Goal: Task Accomplishment & Management: Complete application form

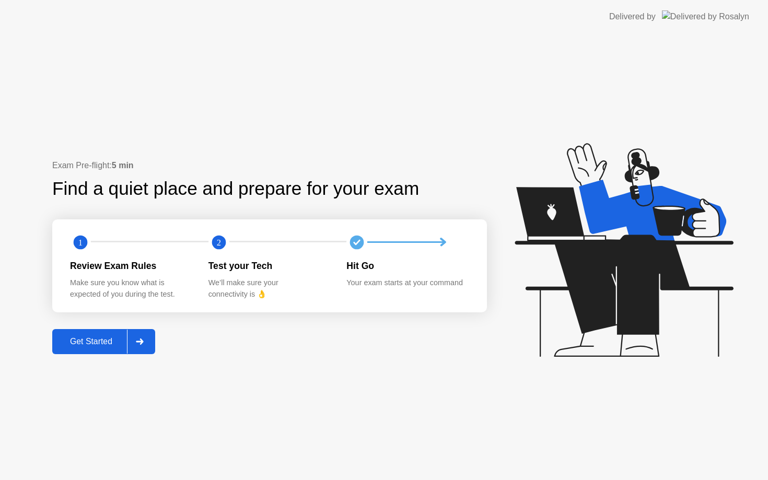
click at [109, 347] on div "Get Started" at bounding box center [91, 341] width 72 height 9
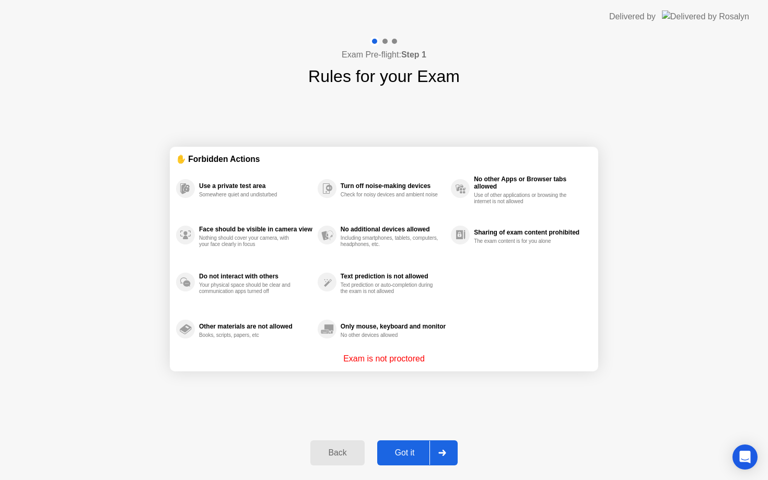
click at [402, 453] on div "Got it" at bounding box center [405, 453] width 49 height 9
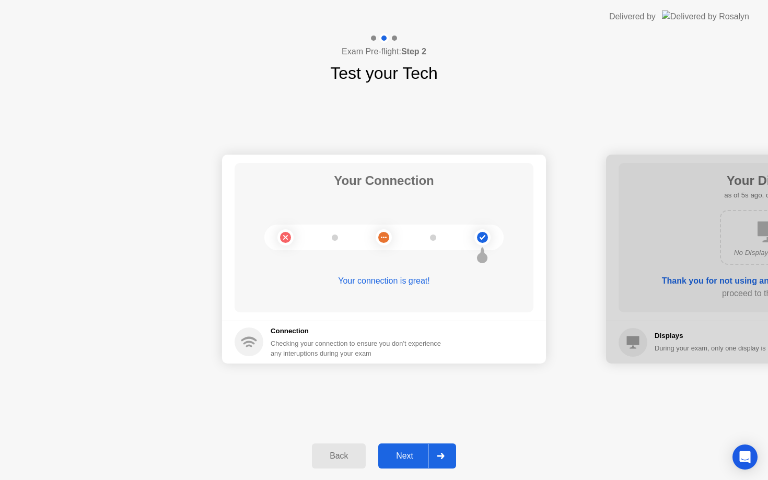
click at [402, 453] on div "Next" at bounding box center [405, 456] width 47 height 9
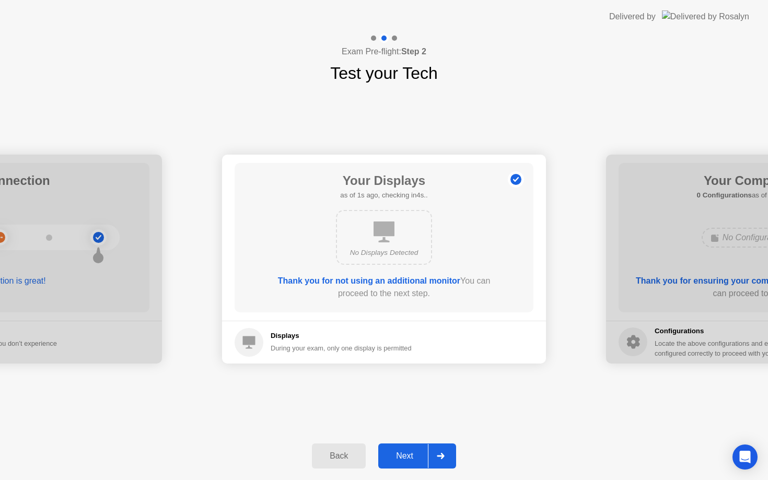
click at [402, 453] on div "Next" at bounding box center [405, 456] width 47 height 9
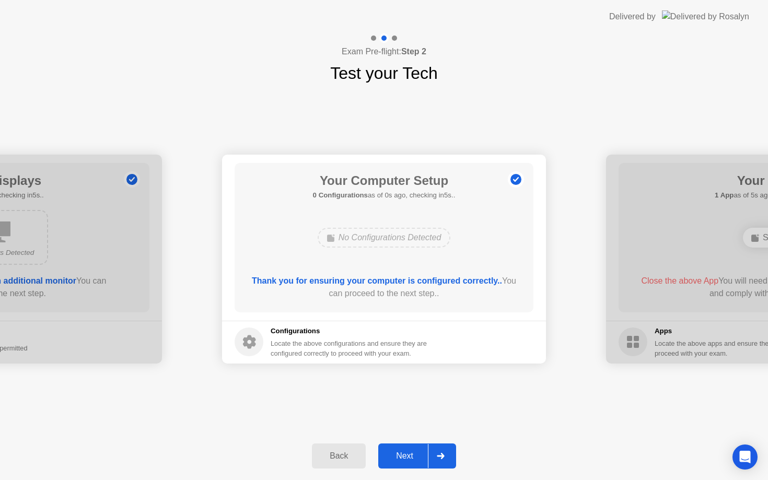
click at [402, 453] on div "Next" at bounding box center [405, 456] width 47 height 9
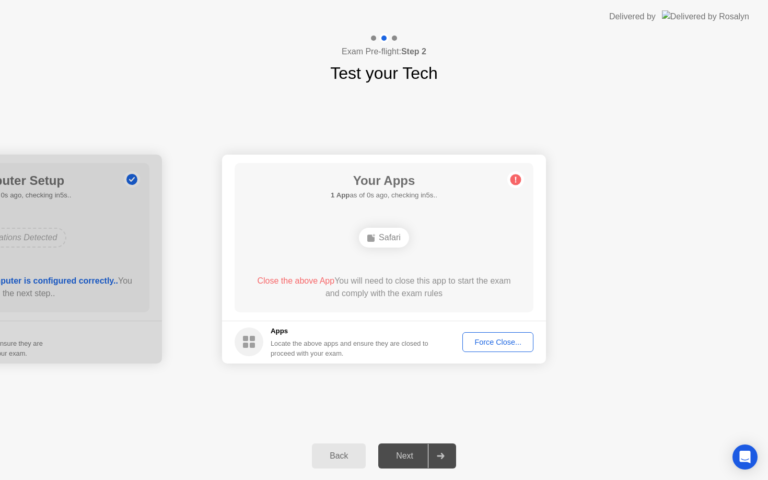
click at [402, 453] on div "Next" at bounding box center [405, 456] width 47 height 9
click at [489, 335] on button "Force Close..." at bounding box center [498, 342] width 71 height 20
click at [487, 340] on div "Force Close..." at bounding box center [498, 342] width 64 height 8
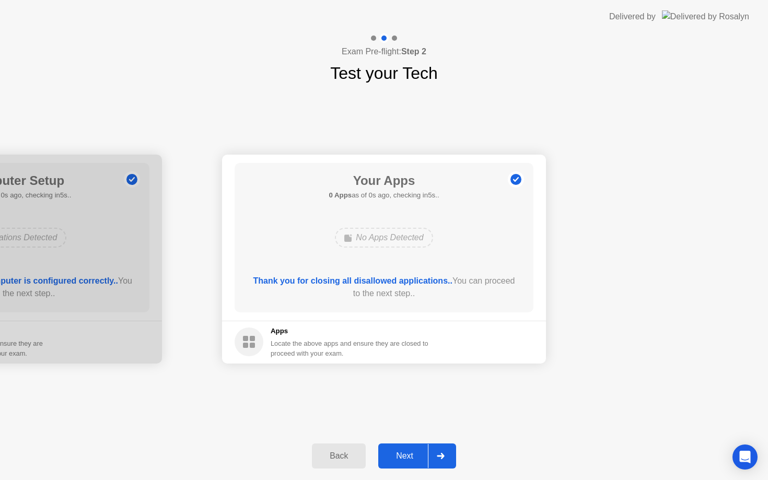
click at [415, 457] on div "Next" at bounding box center [405, 456] width 47 height 9
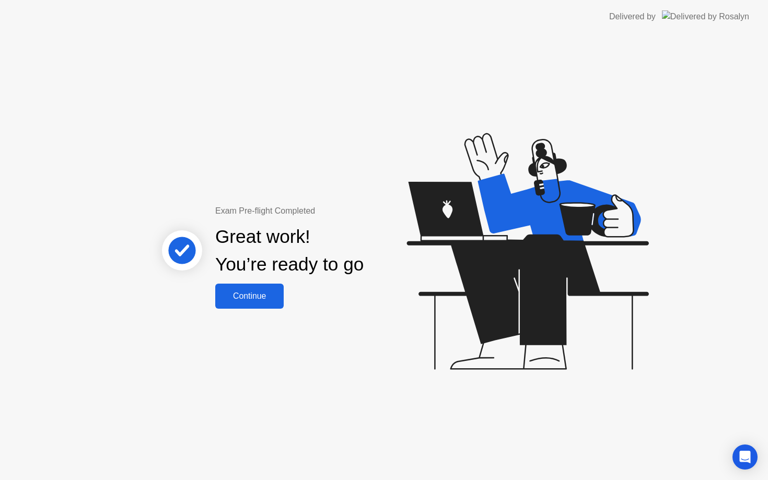
click at [270, 301] on div "Continue" at bounding box center [250, 296] width 62 height 9
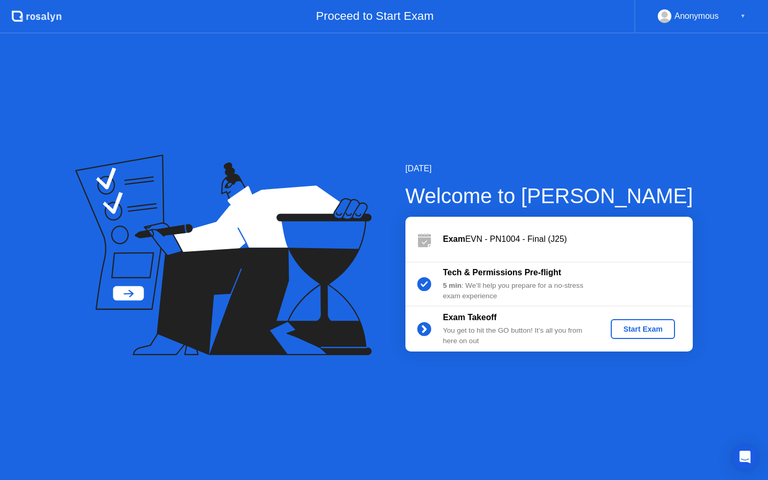
click at [615, 329] on button "Start Exam" at bounding box center [643, 329] width 64 height 20
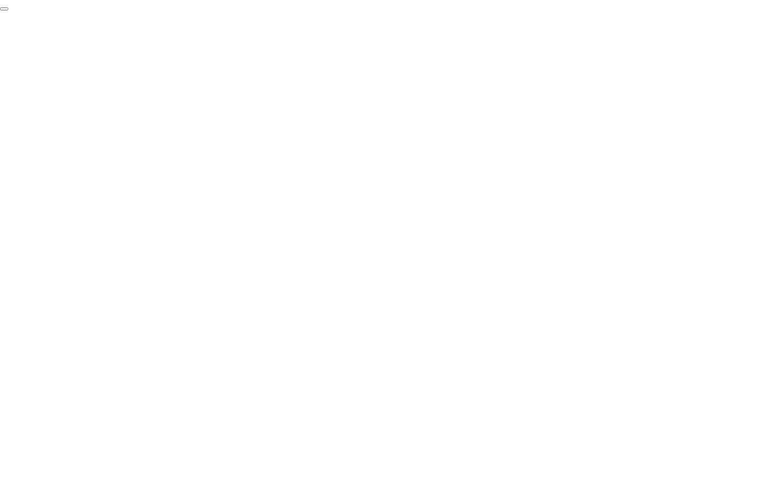
click at [8, 10] on button "End Proctoring Session" at bounding box center [4, 8] width 8 height 3
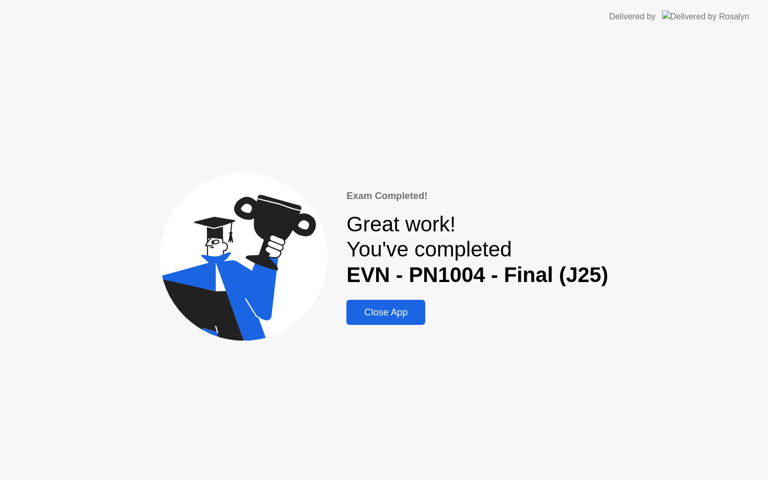
click at [399, 316] on div "Close App" at bounding box center [386, 312] width 73 height 11
